Goal: Information Seeking & Learning: Learn about a topic

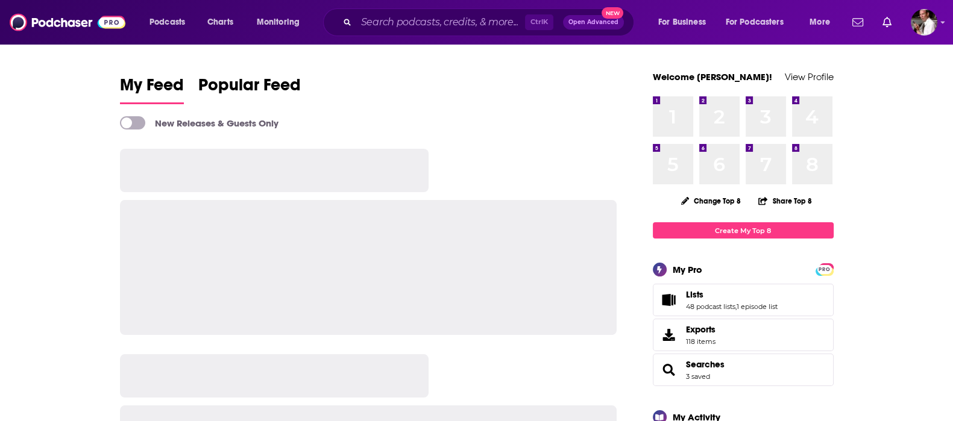
click at [373, 25] on input "Search podcasts, credits, & more..." at bounding box center [440, 22] width 169 height 19
click at [374, 23] on input "Search podcasts, credits, & more..." at bounding box center [440, 22] width 169 height 19
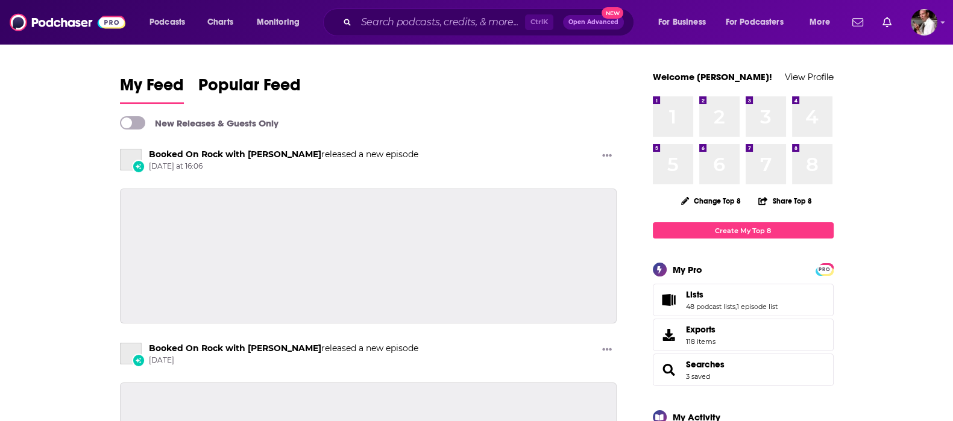
click at [375, 23] on input "Search podcasts, credits, & more..." at bounding box center [440, 22] width 169 height 19
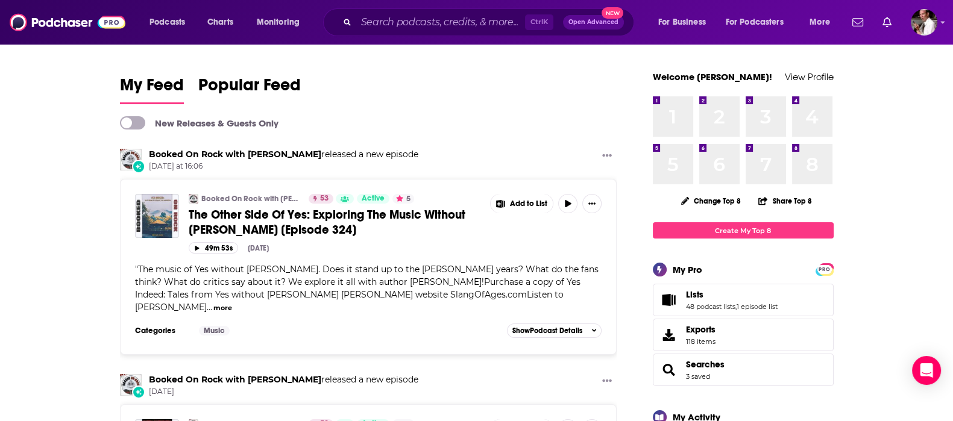
click at [375, 23] on input "Search podcasts, credits, & more..." at bounding box center [440, 22] width 169 height 19
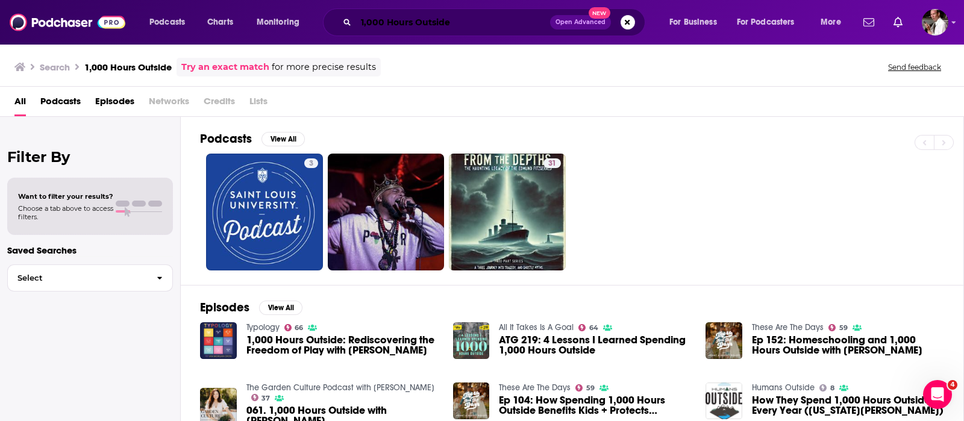
click at [358, 20] on input "1,000 Hours Outside" at bounding box center [453, 22] width 194 height 19
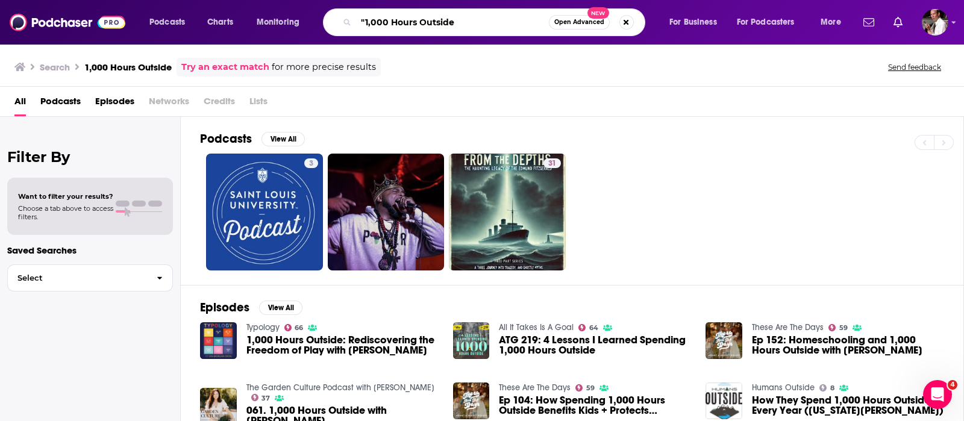
click at [455, 20] on input ""1,000 Hours Outside" at bounding box center [452, 22] width 193 height 19
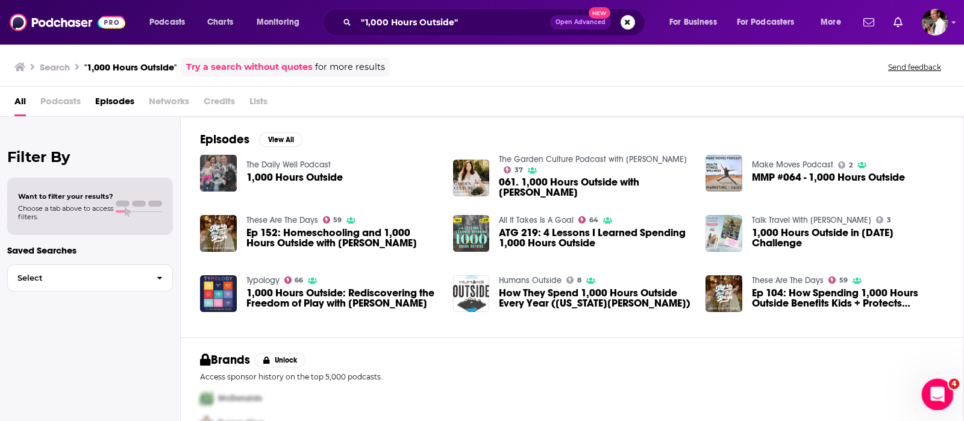
click at [926, 387] on div "Open Intercom Messenger" at bounding box center [936, 393] width 40 height 40
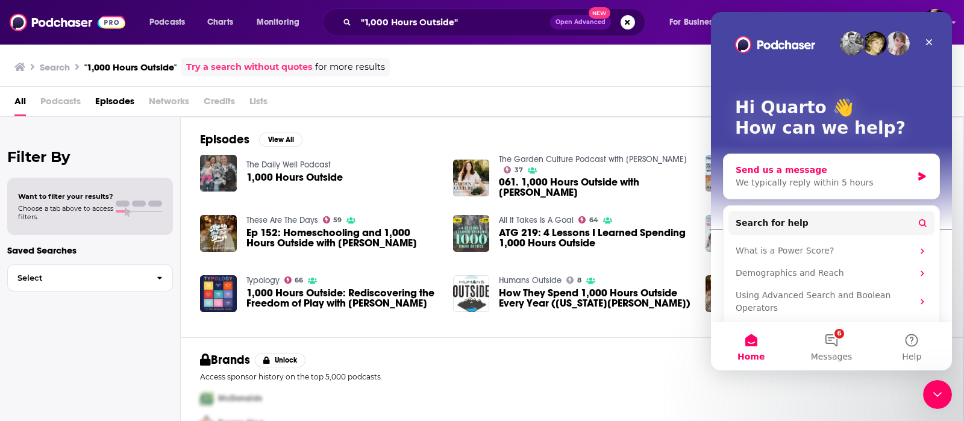
click at [768, 172] on div "Send us a message" at bounding box center [824, 170] width 177 height 13
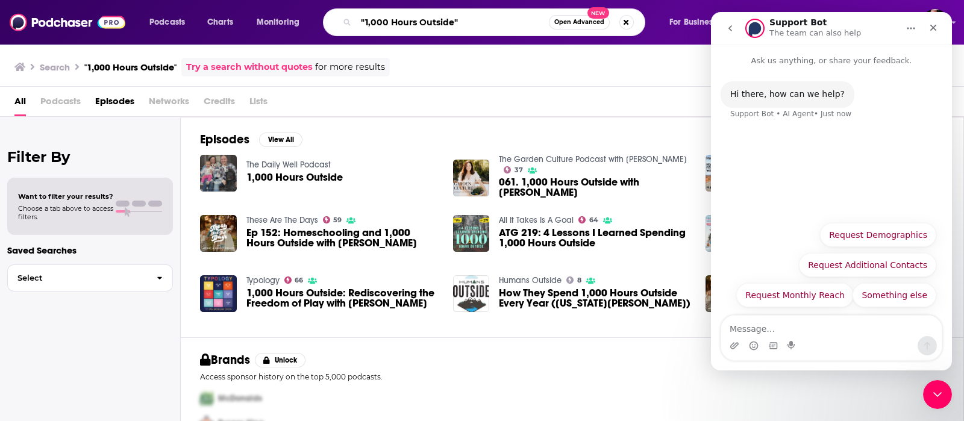
click at [370, 19] on input ""1,000 Hours Outside"" at bounding box center [452, 22] width 193 height 19
click at [477, 23] on input ""1000 Hours Outside"" at bounding box center [452, 22] width 193 height 19
type input ""1000 Hours Outside""
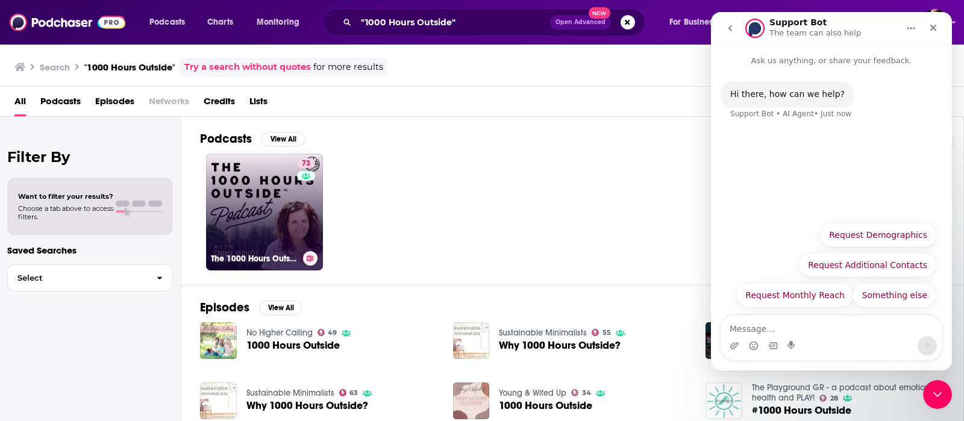
click at [260, 185] on link "73 The 1000 Hours Outside Podcast" at bounding box center [264, 212] width 117 height 117
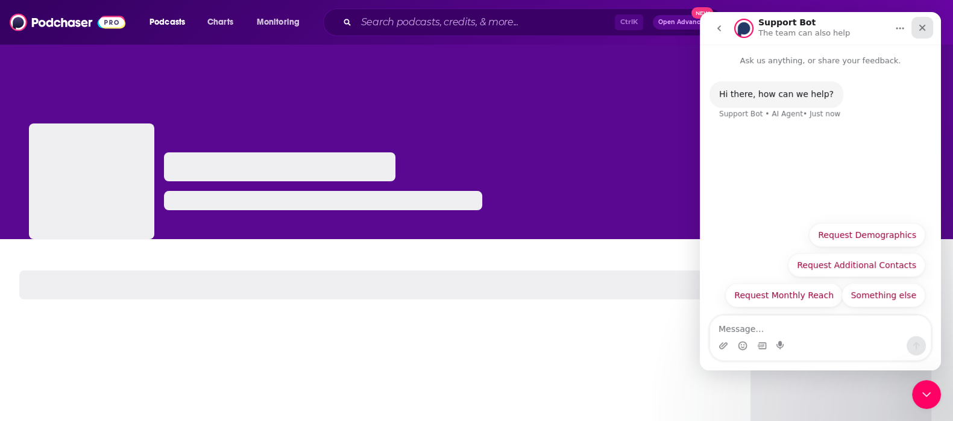
click at [919, 26] on icon "Close" at bounding box center [922, 28] width 10 height 10
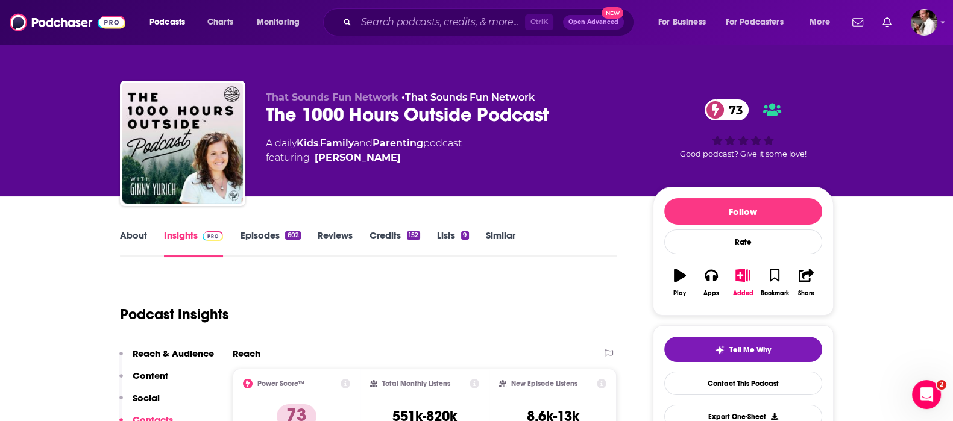
click at [251, 236] on link "Episodes 602" at bounding box center [270, 244] width 60 height 28
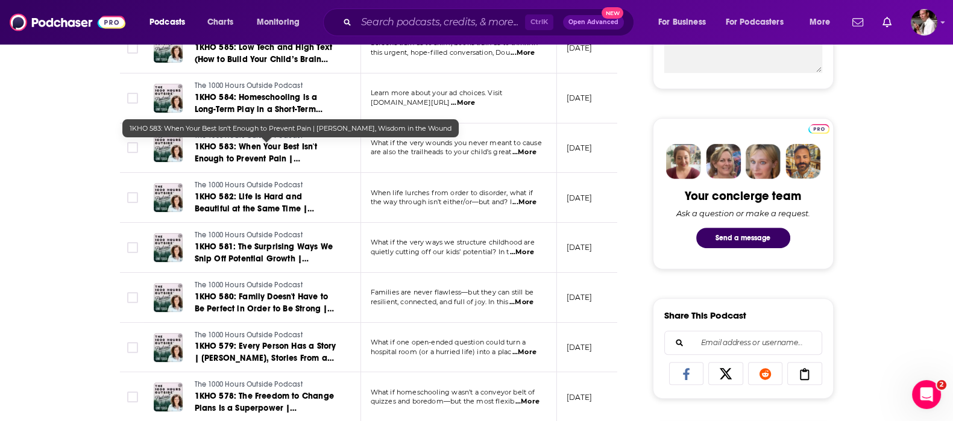
scroll to position [201, 0]
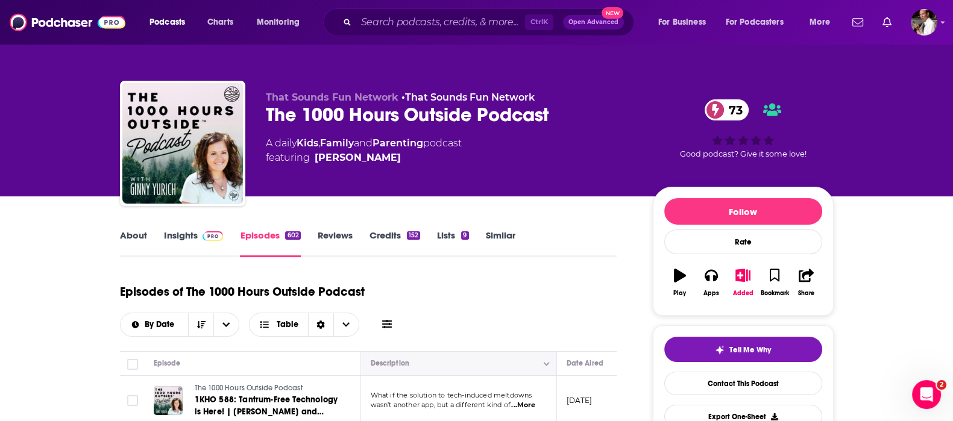
scroll to position [100, 0]
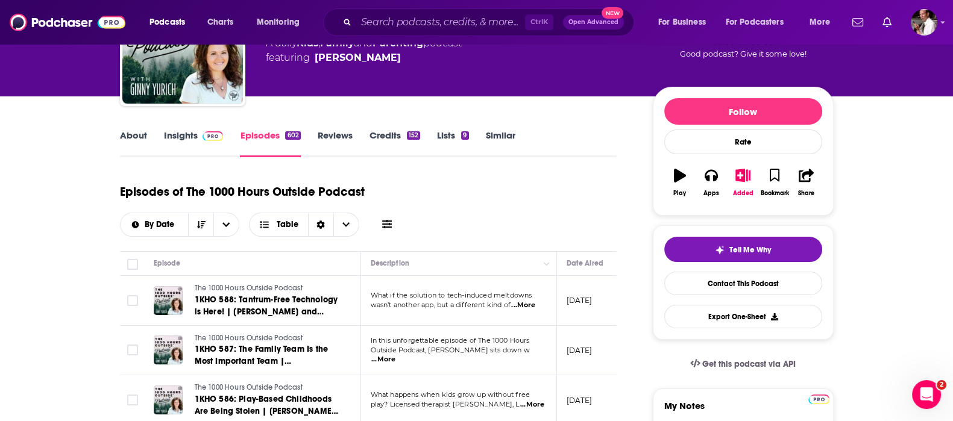
click at [534, 305] on span "...More" at bounding box center [523, 306] width 24 height 10
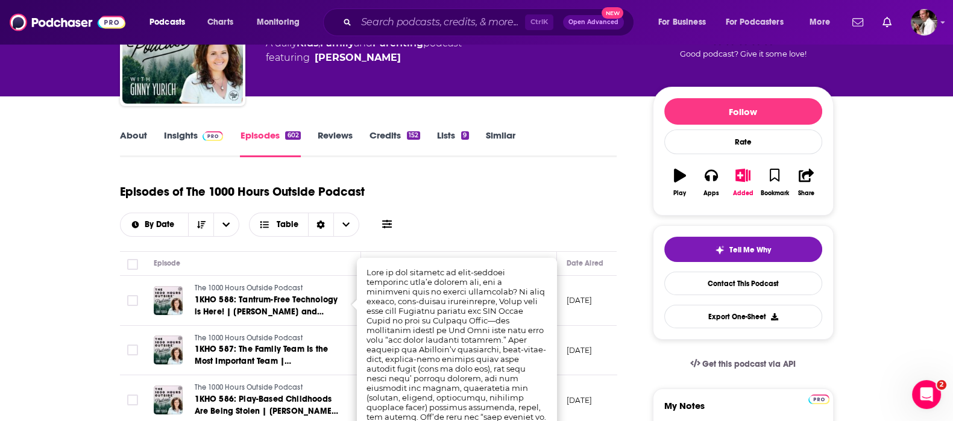
scroll to position [201, 0]
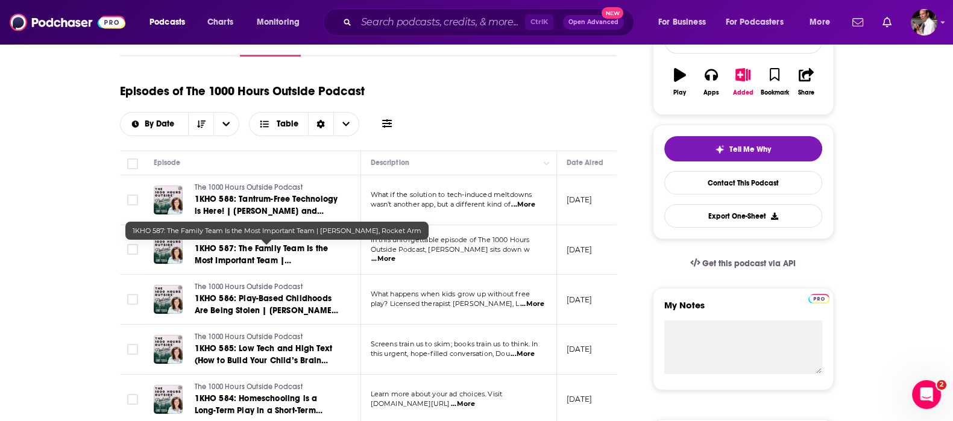
scroll to position [301, 0]
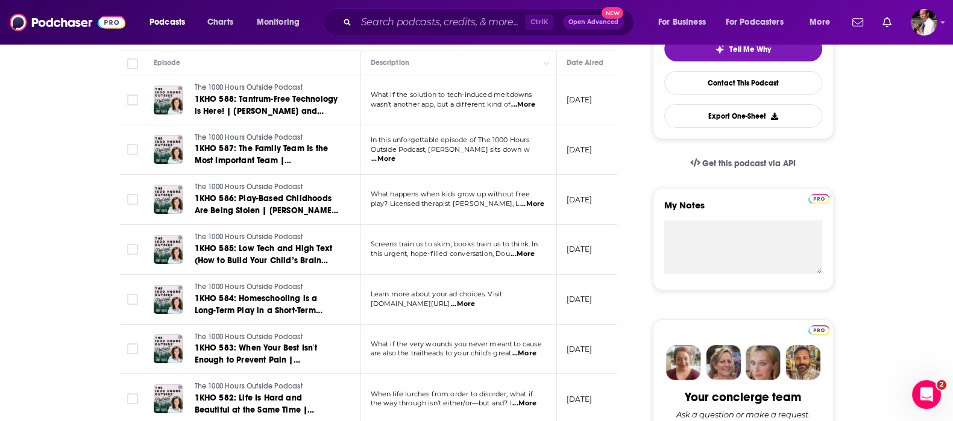
click at [525, 199] on span "...More" at bounding box center [532, 204] width 24 height 10
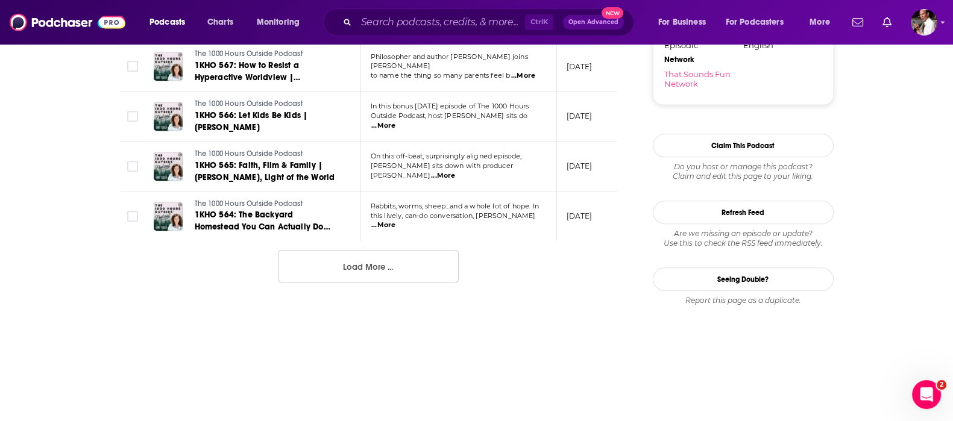
scroll to position [0, 0]
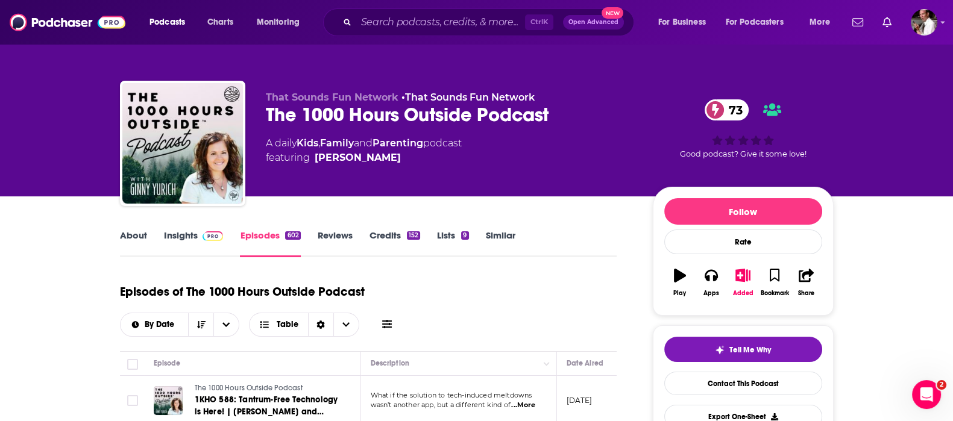
click at [184, 237] on link "Insights" at bounding box center [194, 244] width 60 height 28
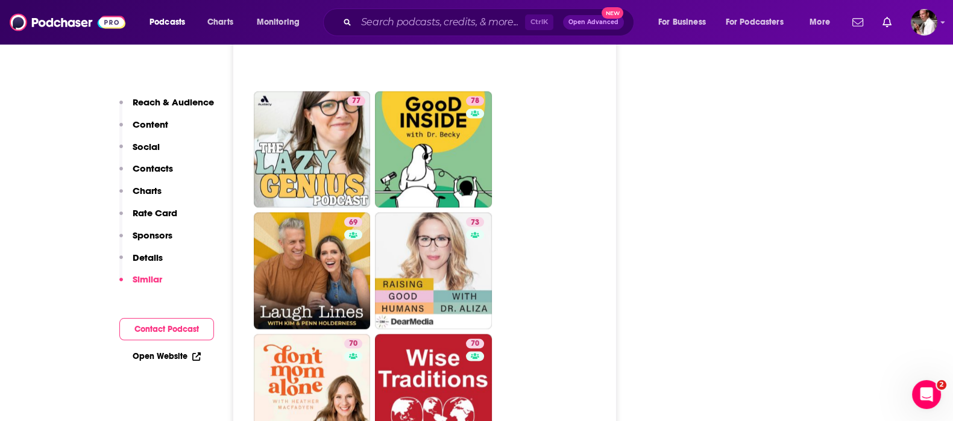
scroll to position [3213, 0]
